Goal: Find specific page/section: Find specific page/section

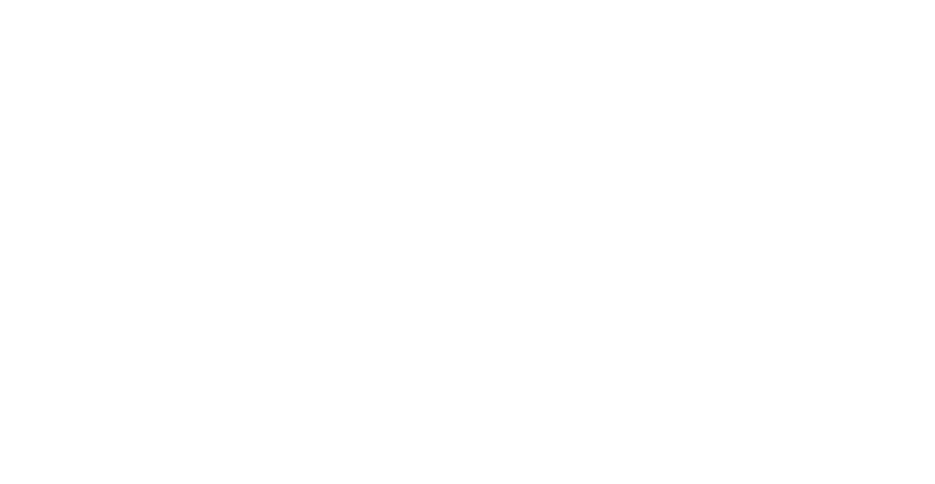
click at [492, 231] on body at bounding box center [467, 242] width 935 height 484
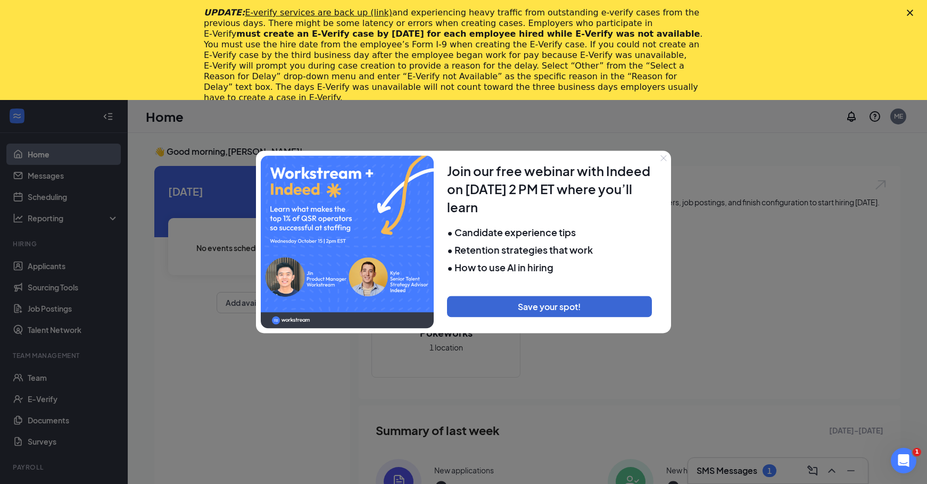
click at [661, 156] on icon "Close" at bounding box center [663, 158] width 6 height 6
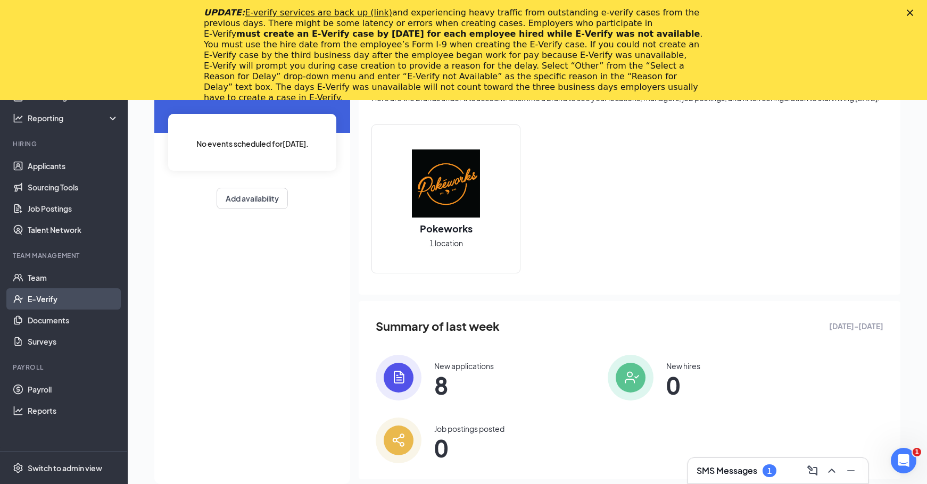
scroll to position [125, 0]
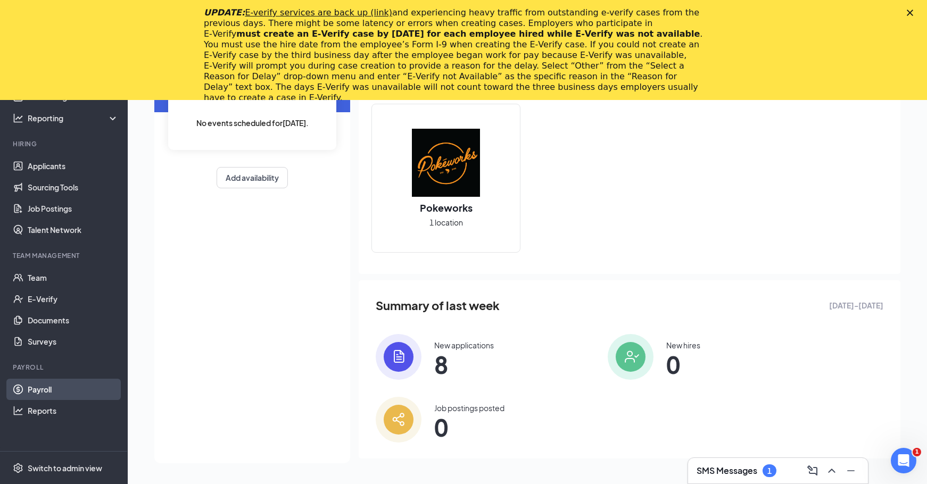
click at [39, 390] on link "Payroll" at bounding box center [73, 389] width 91 height 21
